Goal: Complete application form: Complete application form

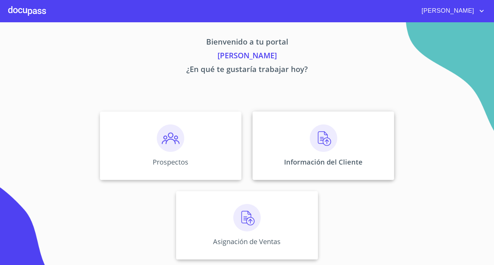
click at [325, 138] on img at bounding box center [323, 137] width 27 height 27
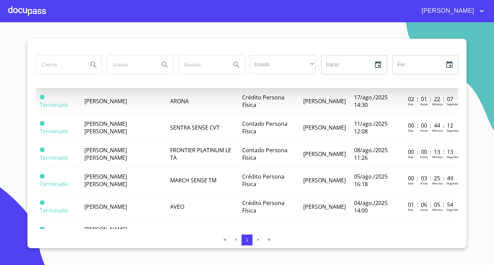
scroll to position [102, 0]
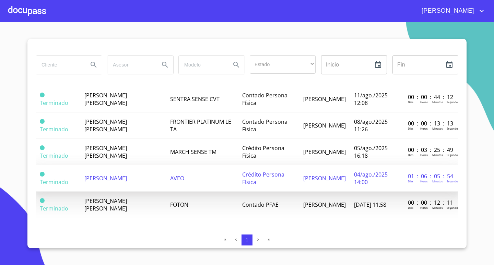
click at [117, 174] on span "[PERSON_NAME]" at bounding box center [105, 178] width 43 height 8
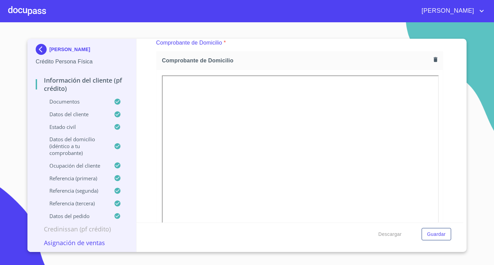
scroll to position [379, 0]
click at [265, 265] on html "[PERSON_NAME] [PERSON_NAME] Crédito Persona Física Información del cliente (PF …" at bounding box center [247, 132] width 494 height 265
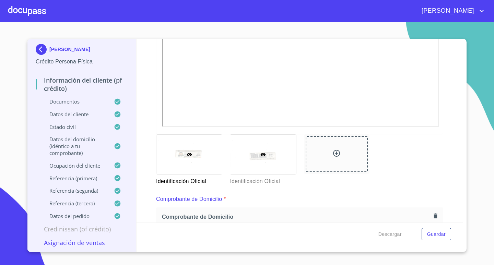
scroll to position [207, 0]
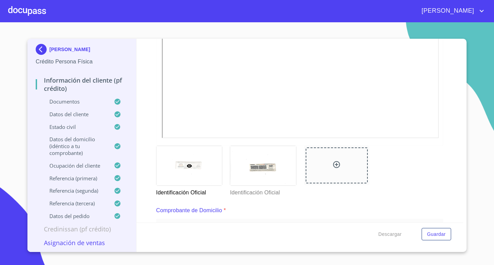
click at [203, 177] on div at bounding box center [188, 165] width 65 height 39
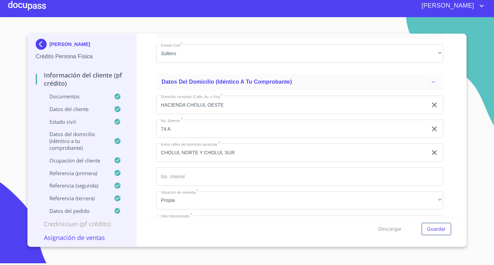
scroll to position [2537, 0]
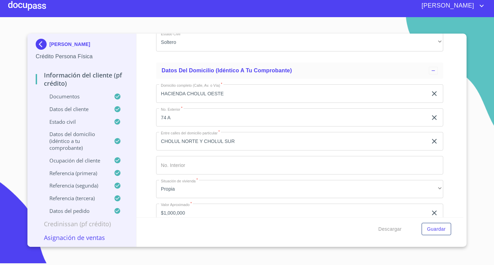
click at [29, 4] on div at bounding box center [27, 6] width 38 height 22
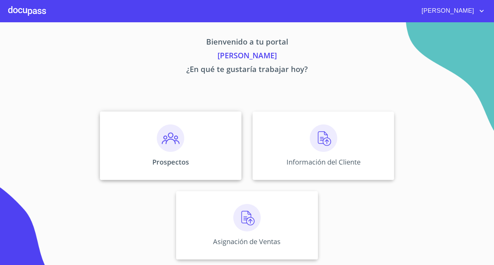
click at [179, 135] on img at bounding box center [170, 137] width 27 height 27
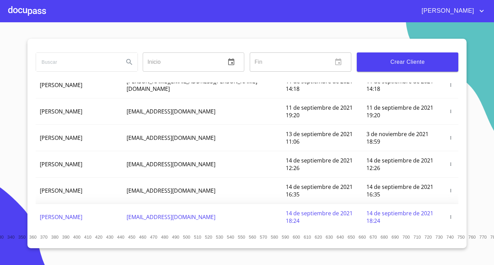
scroll to position [69, 0]
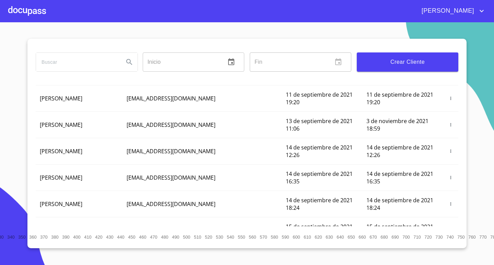
click at [104, 55] on input "search" at bounding box center [77, 62] width 82 height 19
click at [97, 65] on input "search" at bounding box center [77, 62] width 82 height 19
click at [130, 66] on button "Search" at bounding box center [129, 62] width 16 height 16
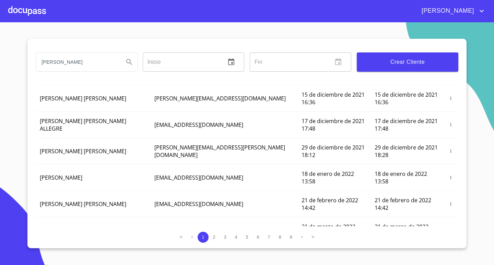
click at [82, 63] on input "[PERSON_NAME]" at bounding box center [77, 62] width 82 height 19
type input "[PERSON_NAME]"
click at [130, 66] on icon "Search" at bounding box center [129, 62] width 8 height 8
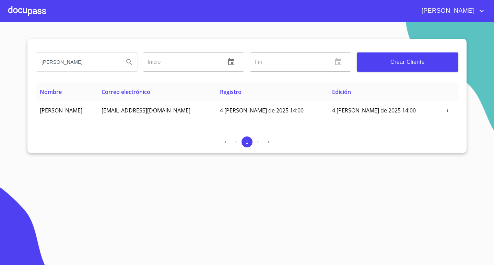
scroll to position [0, 0]
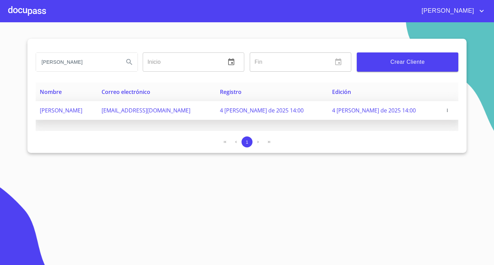
click at [97, 113] on td "[PERSON_NAME]" at bounding box center [67, 110] width 62 height 19
drag, startPoint x: 196, startPoint y: 109, endPoint x: 133, endPoint y: 114, distance: 62.5
click at [133, 114] on td "[EMAIL_ADDRESS][DOMAIN_NAME]" at bounding box center [156, 110] width 118 height 19
copy span "[EMAIL_ADDRESS][DOMAIN_NAME]"
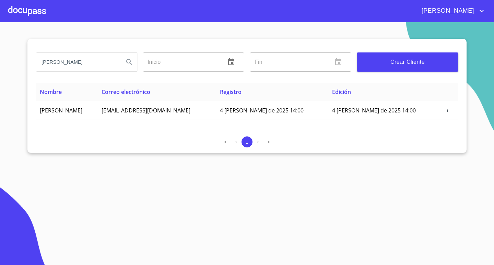
click at [39, 18] on div at bounding box center [27, 11] width 38 height 22
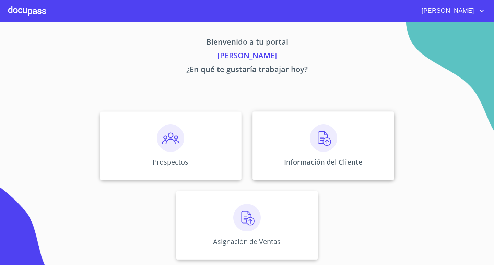
click at [325, 139] on img at bounding box center [323, 137] width 27 height 27
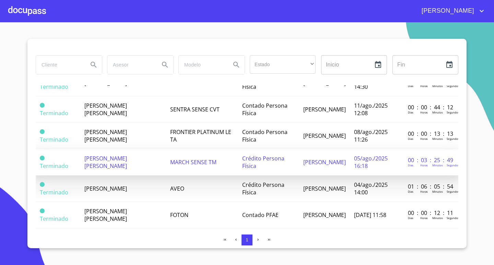
scroll to position [102, 0]
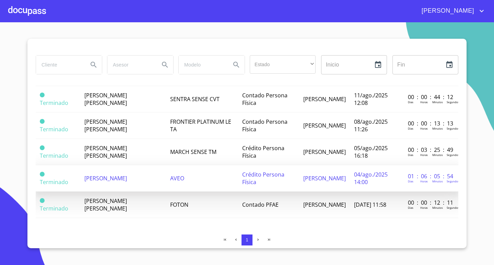
click at [145, 172] on td "[PERSON_NAME]" at bounding box center [123, 178] width 86 height 26
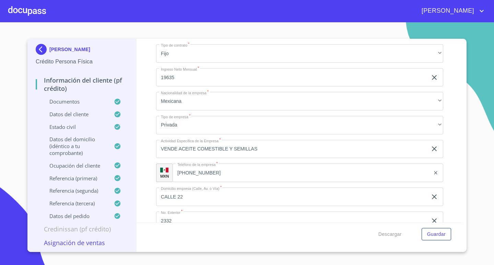
scroll to position [3041, 0]
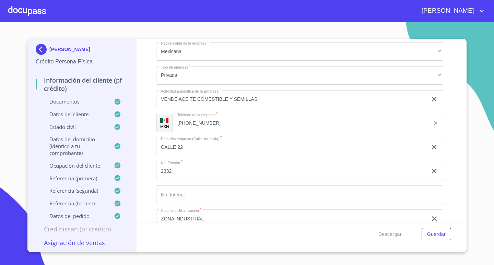
click at [475, 176] on section "[PERSON_NAME] Persona Física Información del cliente (PF crédito) Documentos Da…" at bounding box center [247, 143] width 494 height 243
drag, startPoint x: 476, startPoint y: 177, endPoint x: 475, endPoint y: 184, distance: 7.9
click at [476, 184] on section "[PERSON_NAME] Persona Física Información del cliente (PF crédito) Documentos Da…" at bounding box center [247, 143] width 494 height 243
click at [474, 184] on section "[PERSON_NAME] Persona Física Información del cliente (PF crédito) Documentos Da…" at bounding box center [247, 143] width 494 height 243
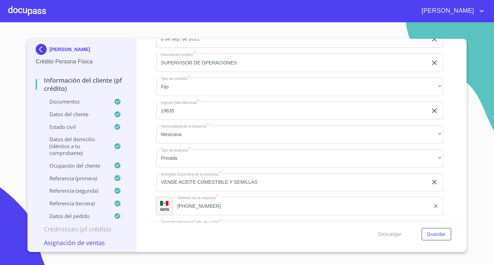
scroll to position [2941, 0]
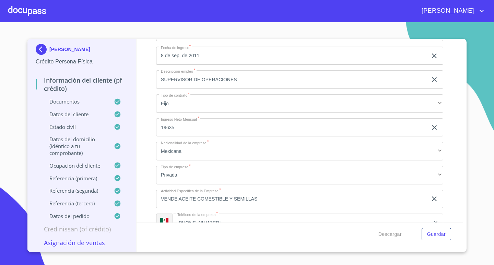
click at [453, 167] on div "Información del cliente (PF crédito) Documentos Documento de identificación.   …" at bounding box center [299, 131] width 327 height 184
click at [453, 166] on div "Información del cliente (PF crédito) Documentos Documento de identificación.   …" at bounding box center [299, 131] width 327 height 184
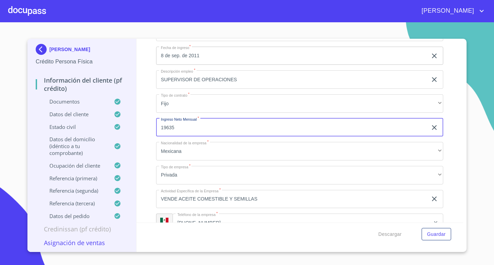
drag, startPoint x: 176, startPoint y: 128, endPoint x: 156, endPoint y: 128, distance: 19.9
click at [156, 128] on input "19635" at bounding box center [291, 127] width 271 height 19
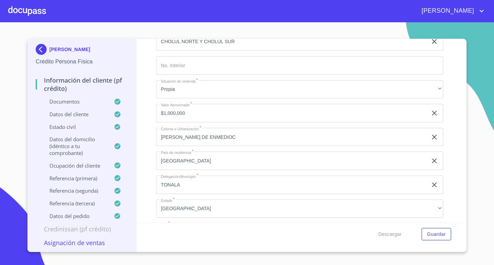
scroll to position [2598, 0]
